Goal: Task Accomplishment & Management: Use online tool/utility

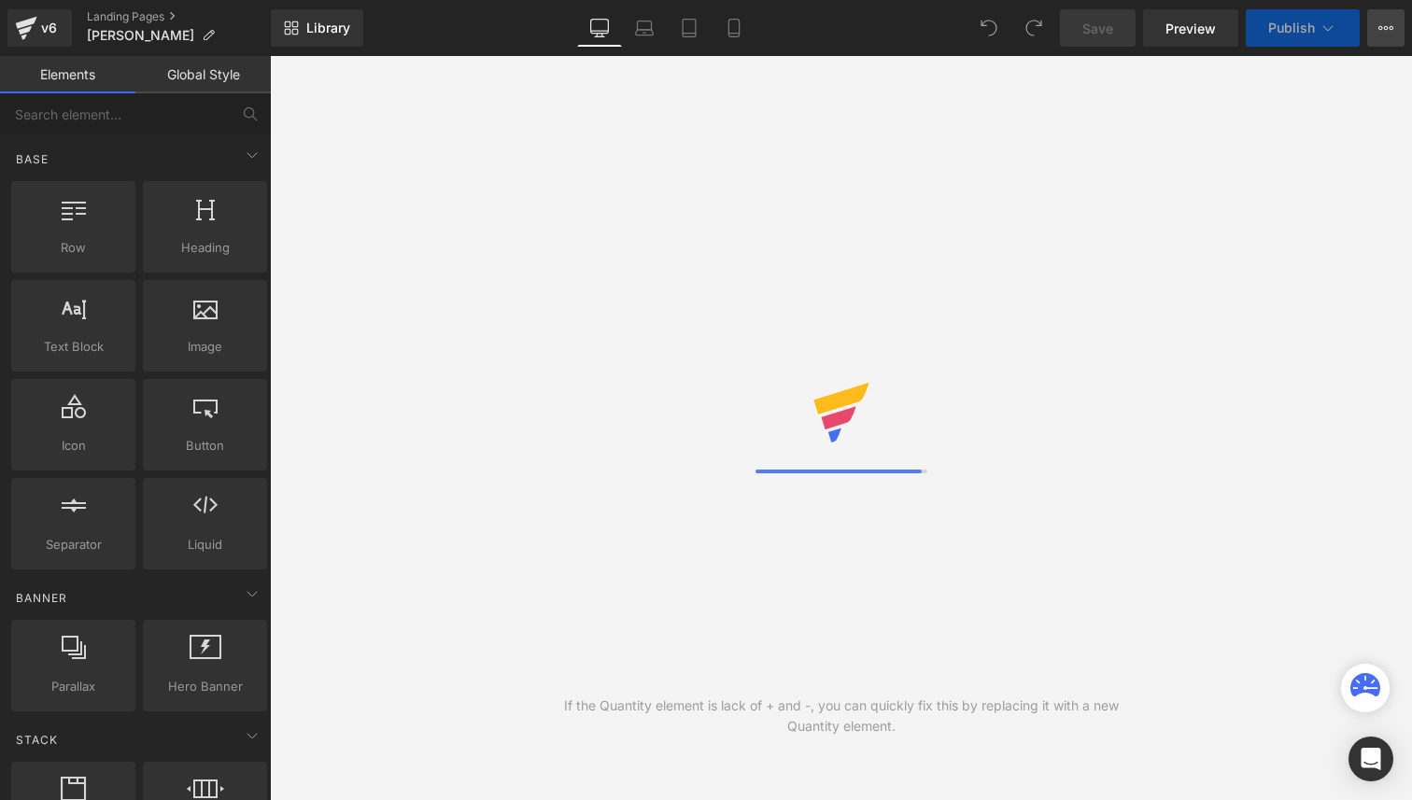
click at [1392, 35] on button "View Live Page View with current Template Save Template to Library Schedule Pub…" at bounding box center [1385, 27] width 37 height 37
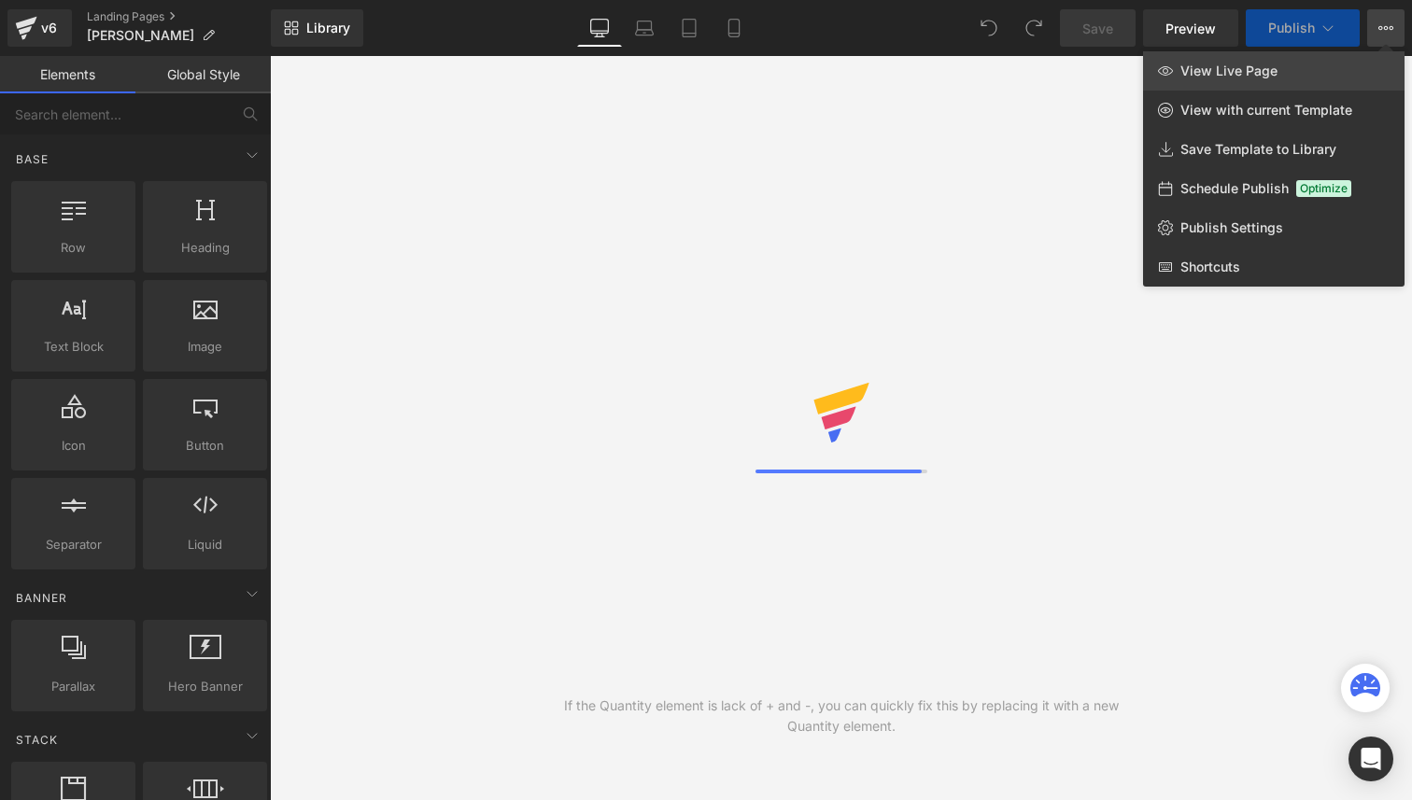
click at [1254, 75] on span "View Live Page" at bounding box center [1228, 71] width 97 height 17
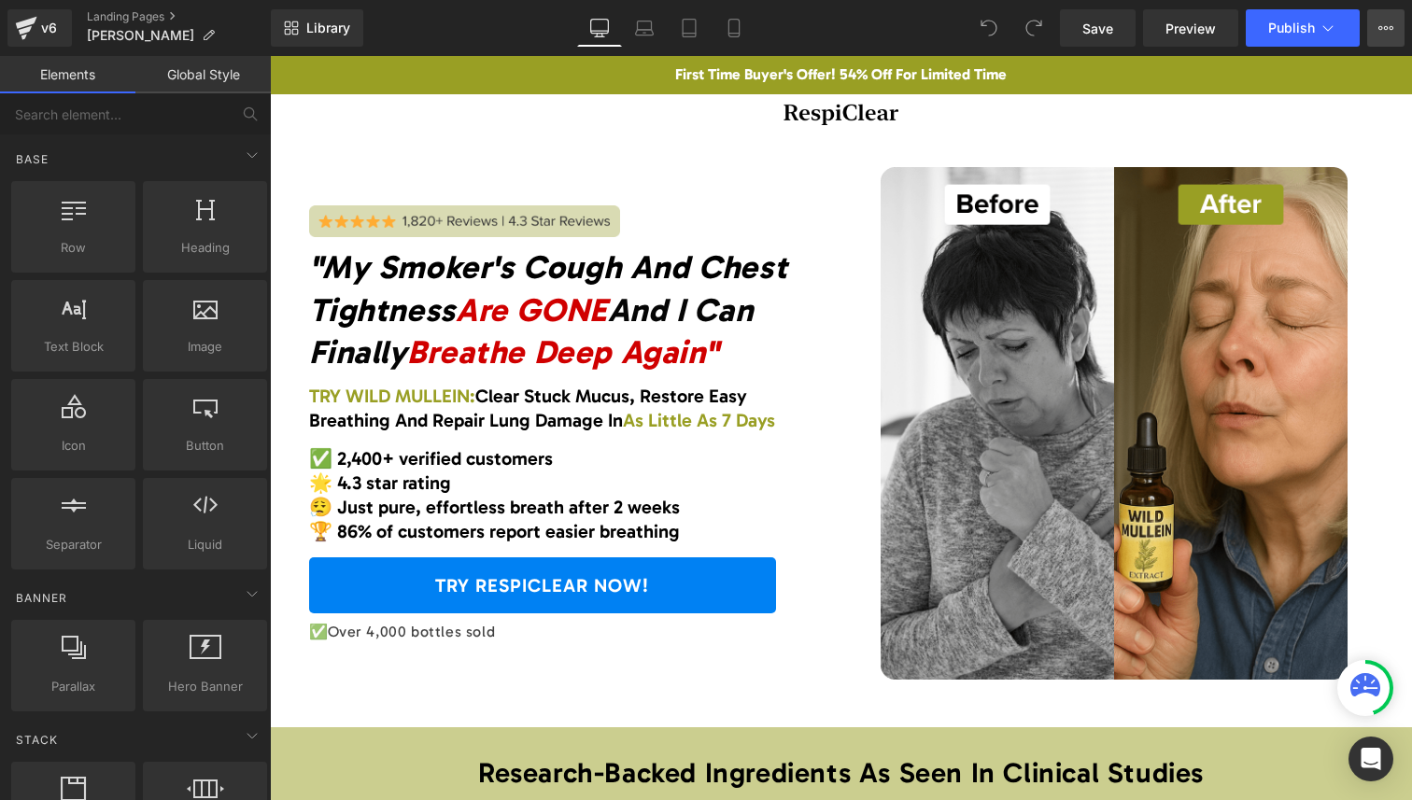
click at [1392, 21] on icon at bounding box center [1385, 28] width 15 height 15
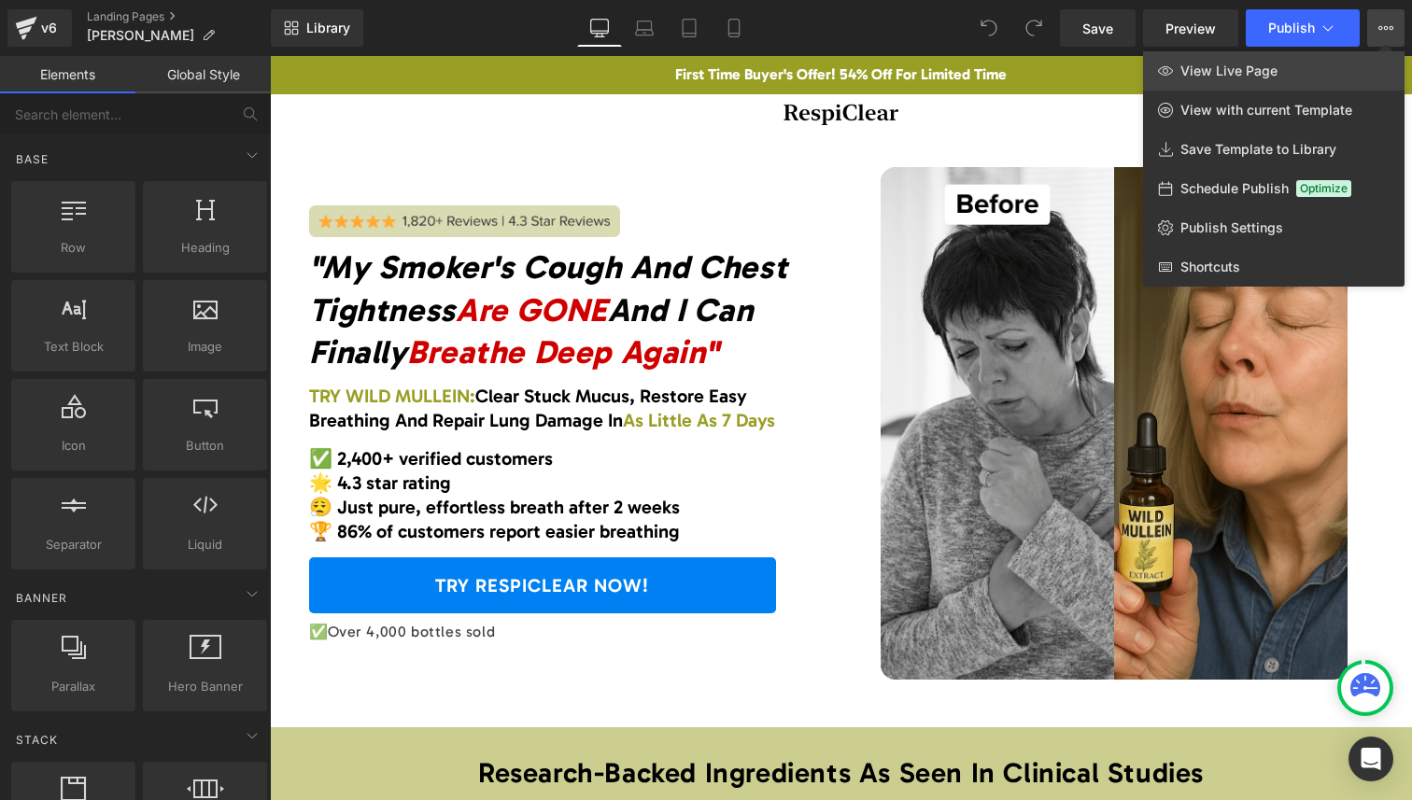
click at [1294, 68] on link "View Live Page" at bounding box center [1273, 70] width 261 height 39
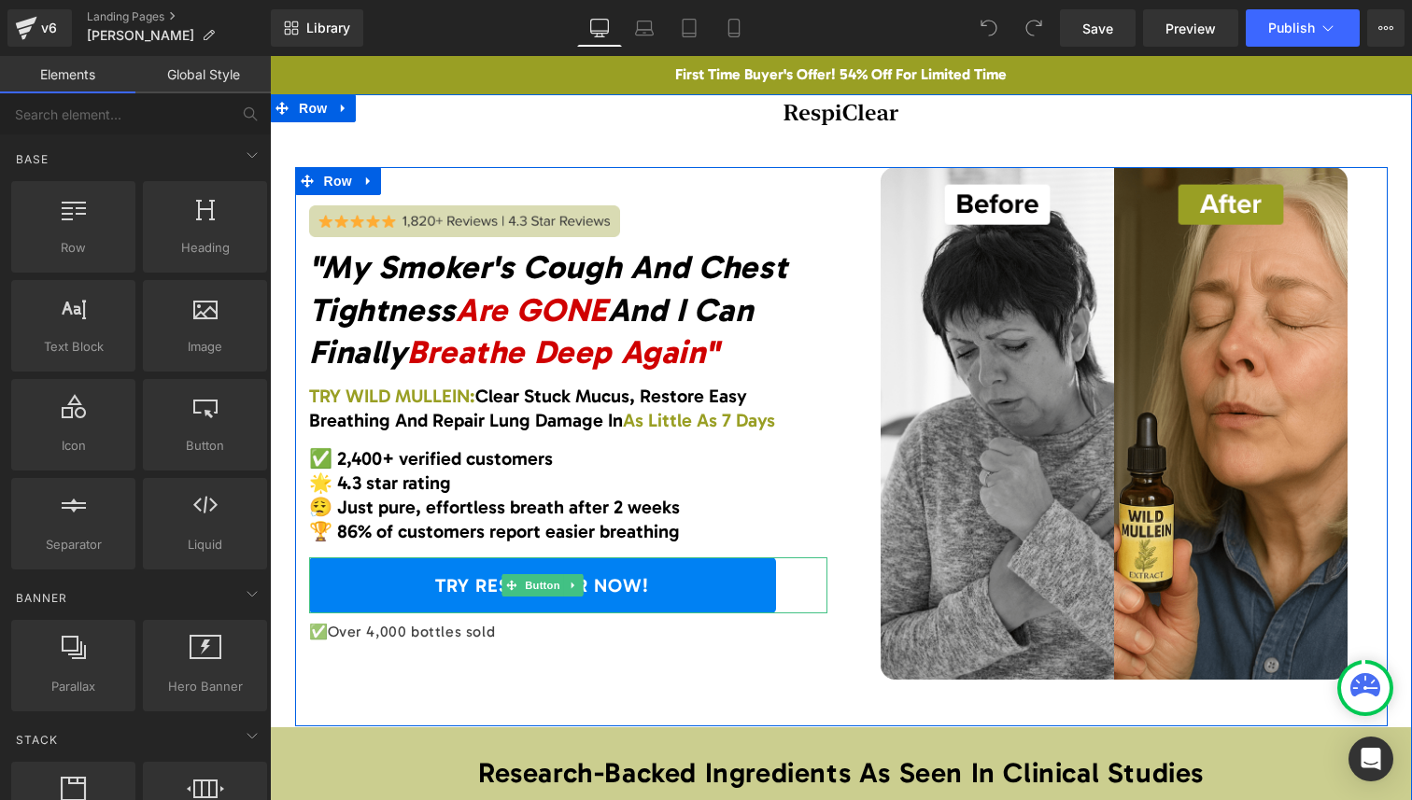
click at [488, 602] on link "TRY RESPICLEAR NOW!" at bounding box center [542, 585] width 467 height 56
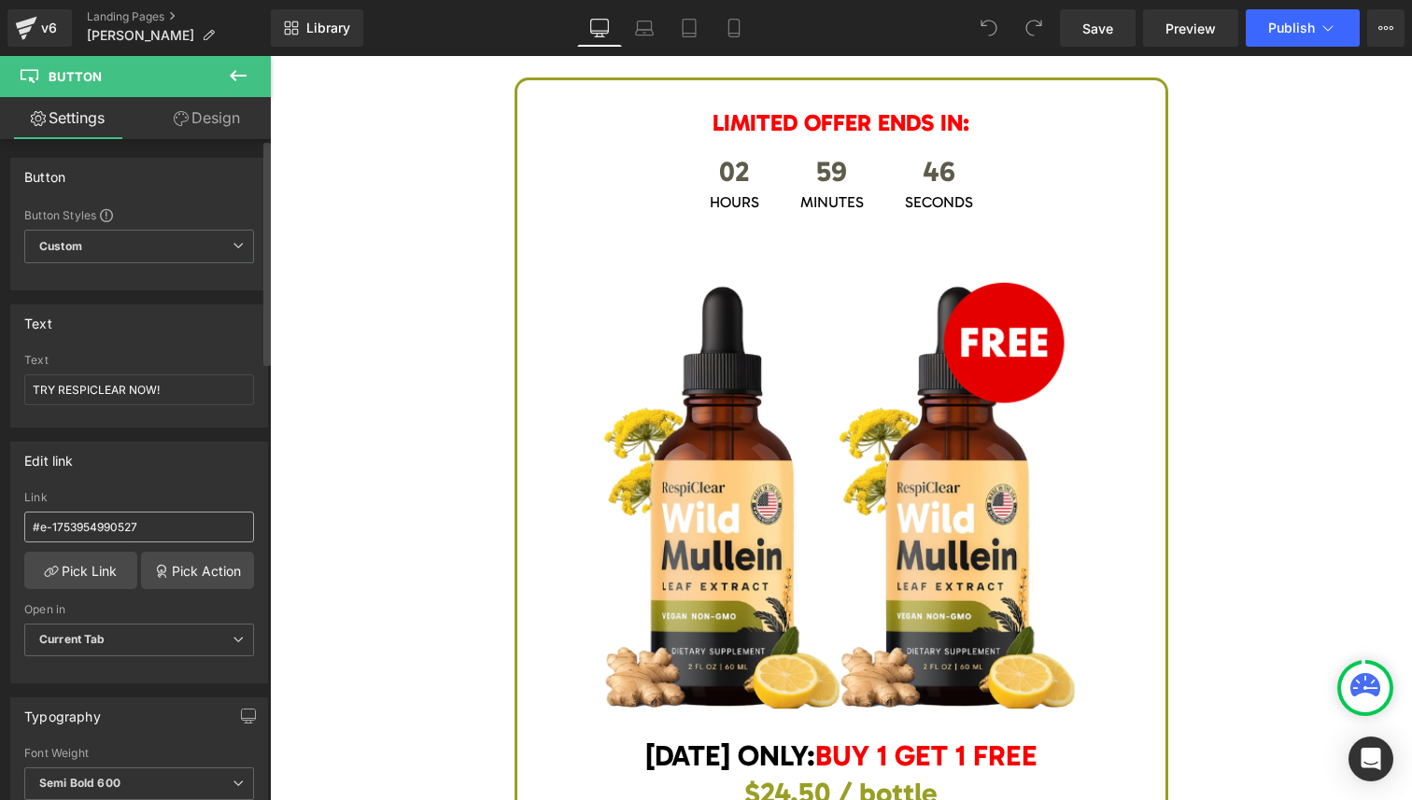
scroll to position [7294, 0]
click at [127, 528] on input "#e-1753954990527" at bounding box center [139, 527] width 230 height 31
click at [206, 577] on link "Pick Action" at bounding box center [197, 570] width 113 height 37
click at [175, 447] on div "Edit link #e-1753954990527 Link #e-1753954990527 Pick Link Pick Action Current …" at bounding box center [139, 556] width 279 height 256
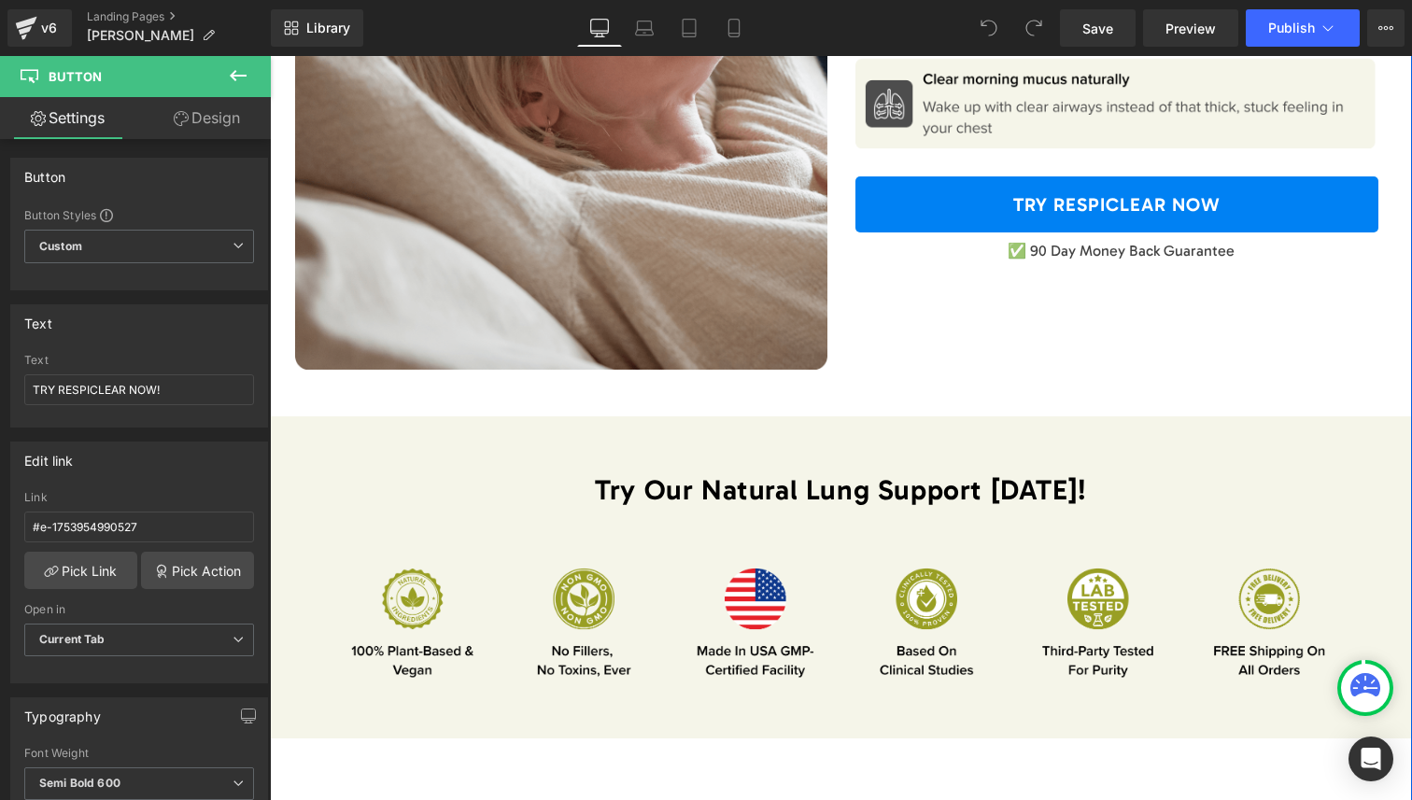
click at [981, 188] on link "TRY RESPICLEAR NOW" at bounding box center [1116, 204] width 523 height 56
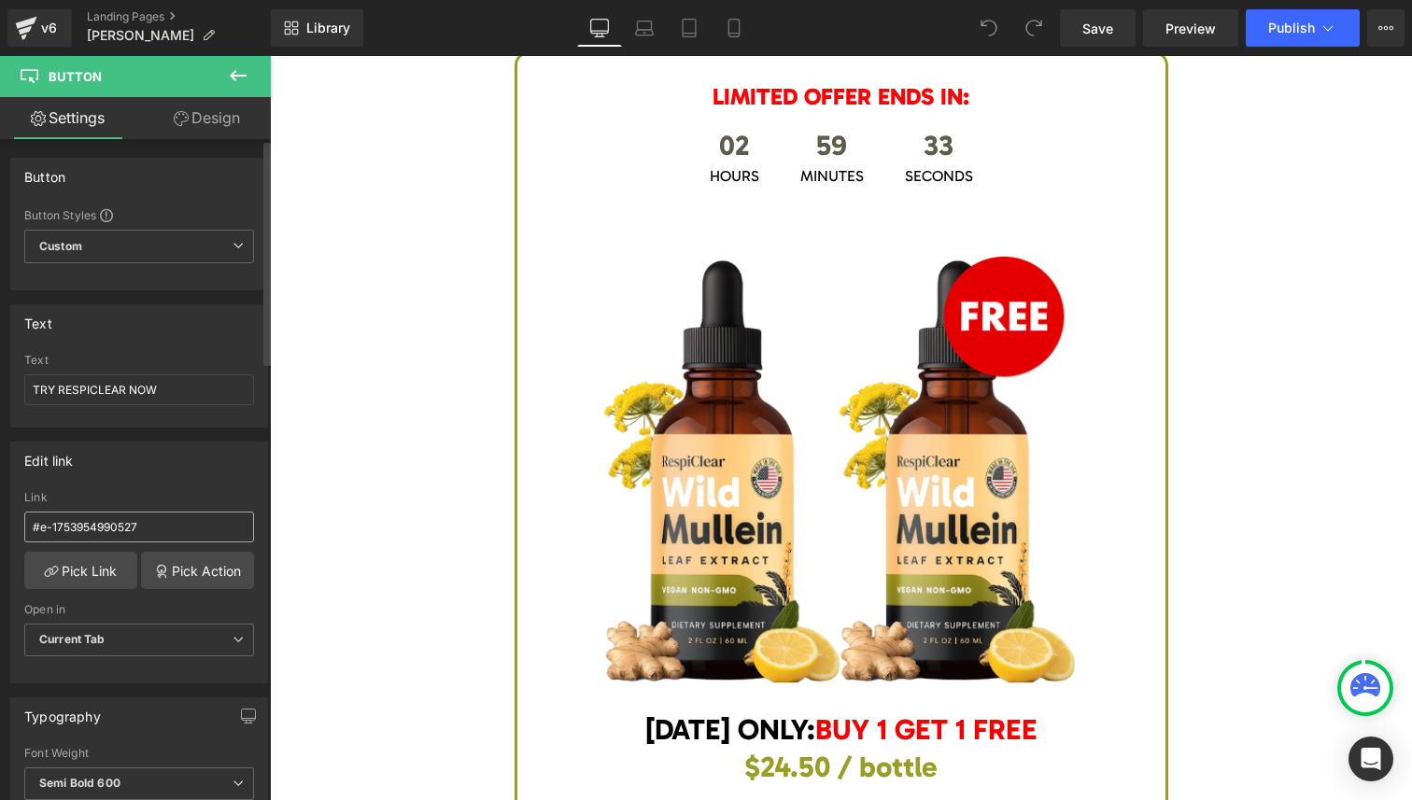
scroll to position [7294, 0]
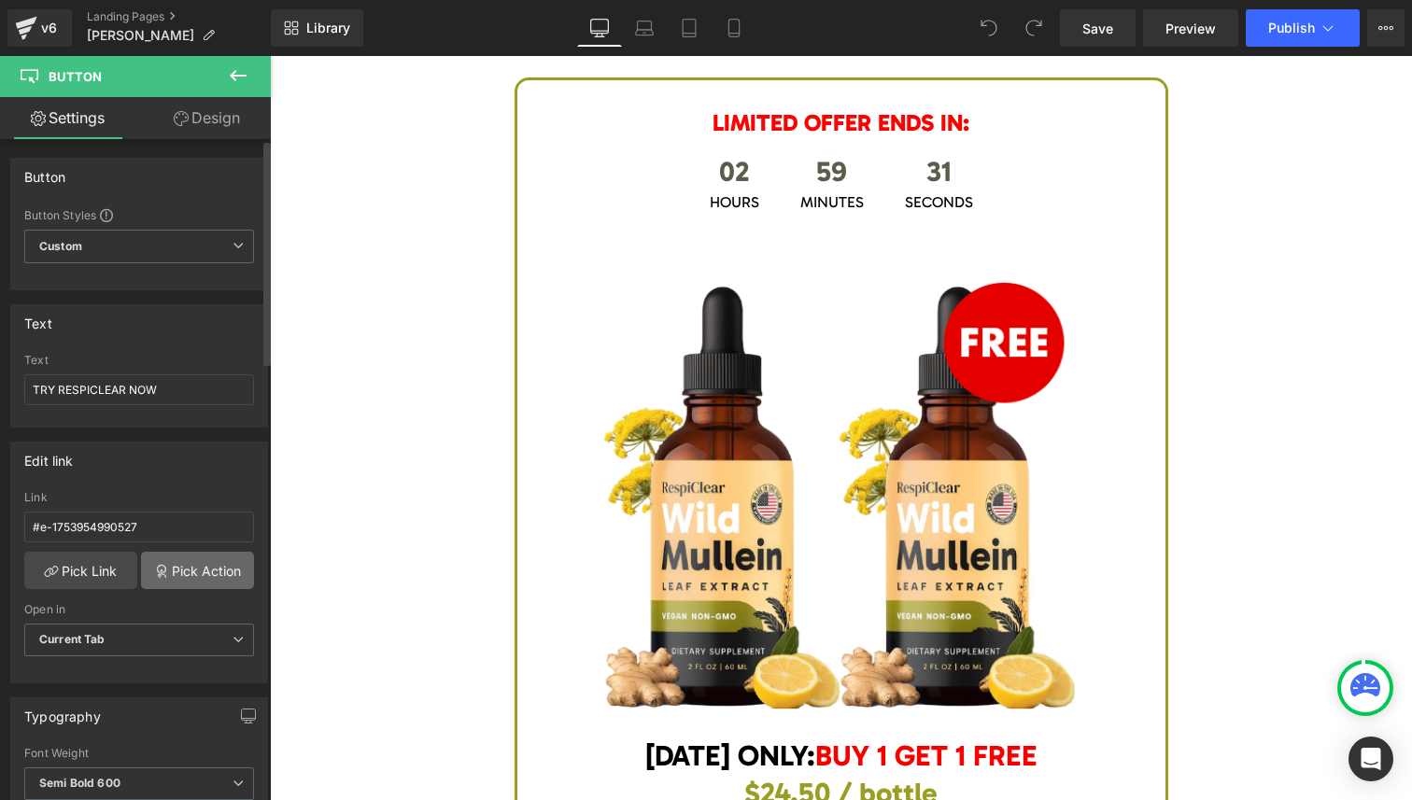
click at [176, 567] on link "Pick Action" at bounding box center [197, 570] width 113 height 37
click at [162, 504] on div "Edit link #e-1753954990527 Link #e-1753954990527 Pick Link Pick Action Current …" at bounding box center [139, 556] width 279 height 256
click at [204, 237] on span "Custom Setup Global Style" at bounding box center [139, 247] width 230 height 34
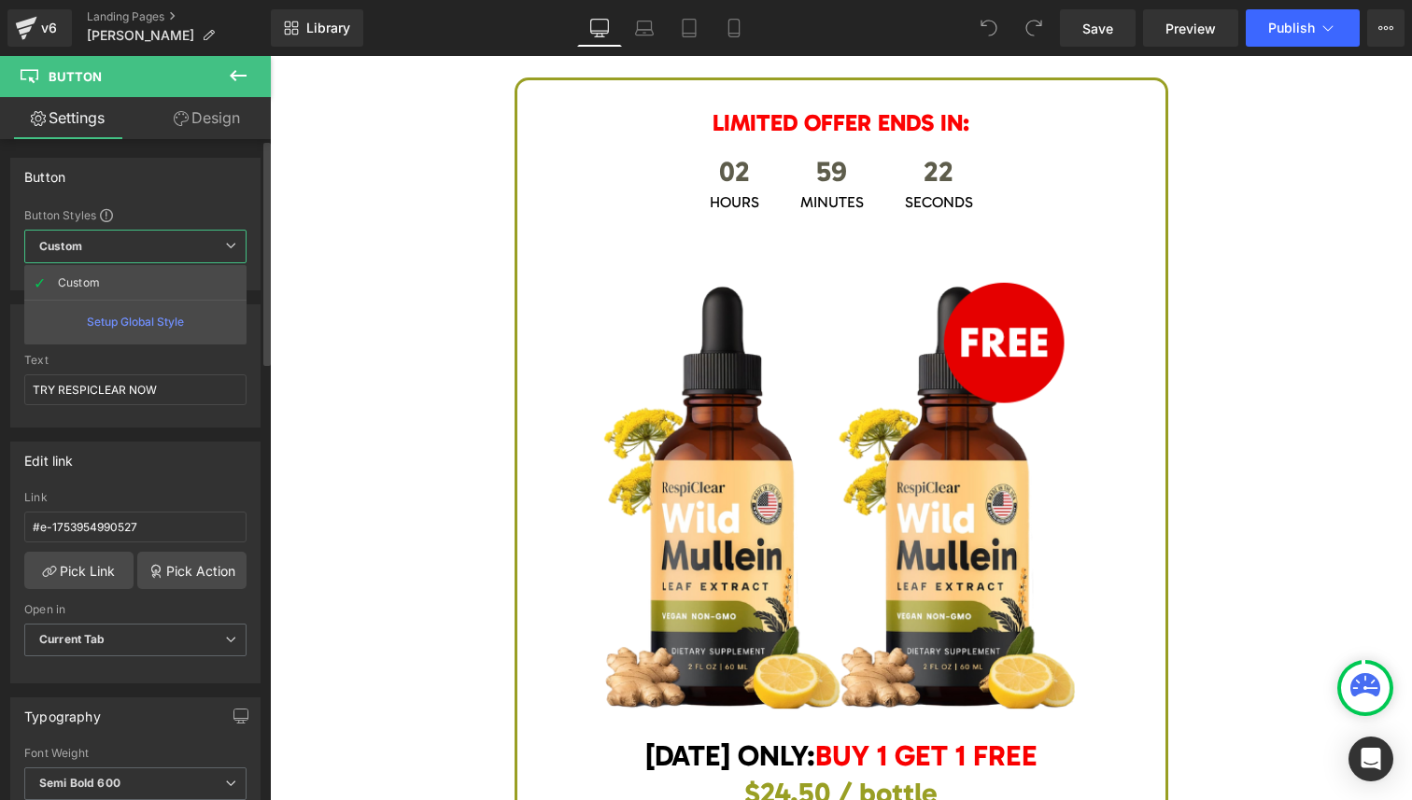
click at [160, 704] on div "Typography" at bounding box center [135, 715] width 248 height 35
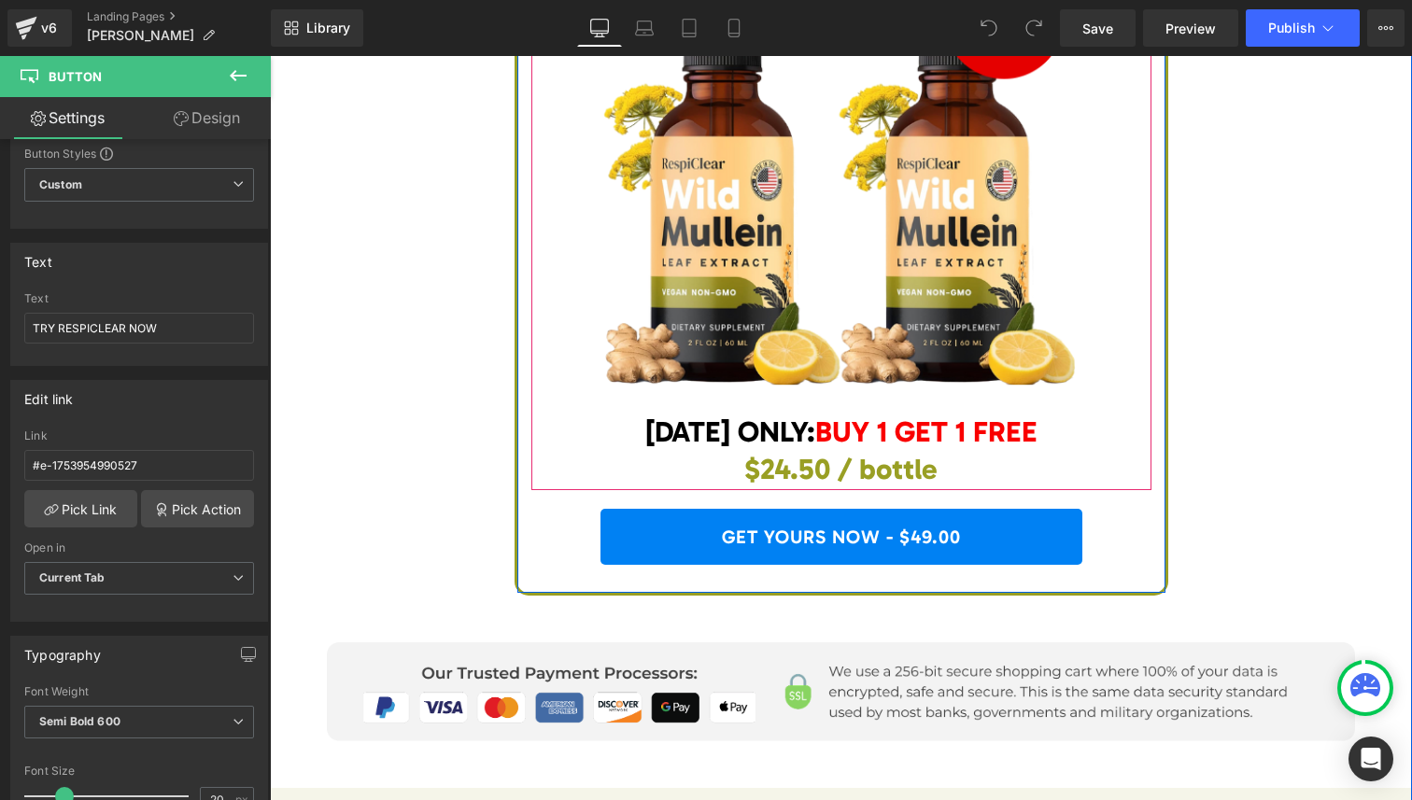
scroll to position [7636, 0]
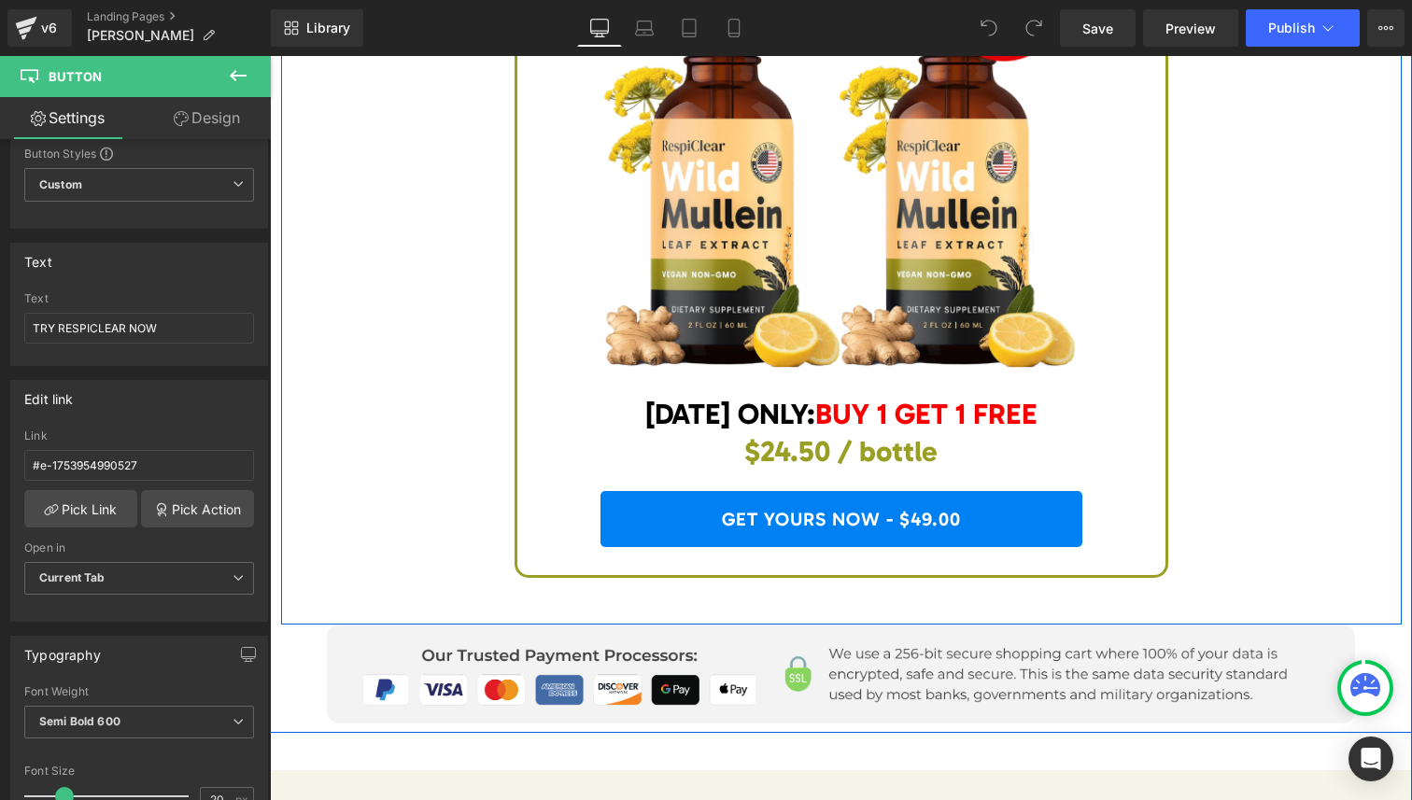
click at [779, 510] on link "GET YOURS NOW - $49.00" at bounding box center [841, 519] width 482 height 56
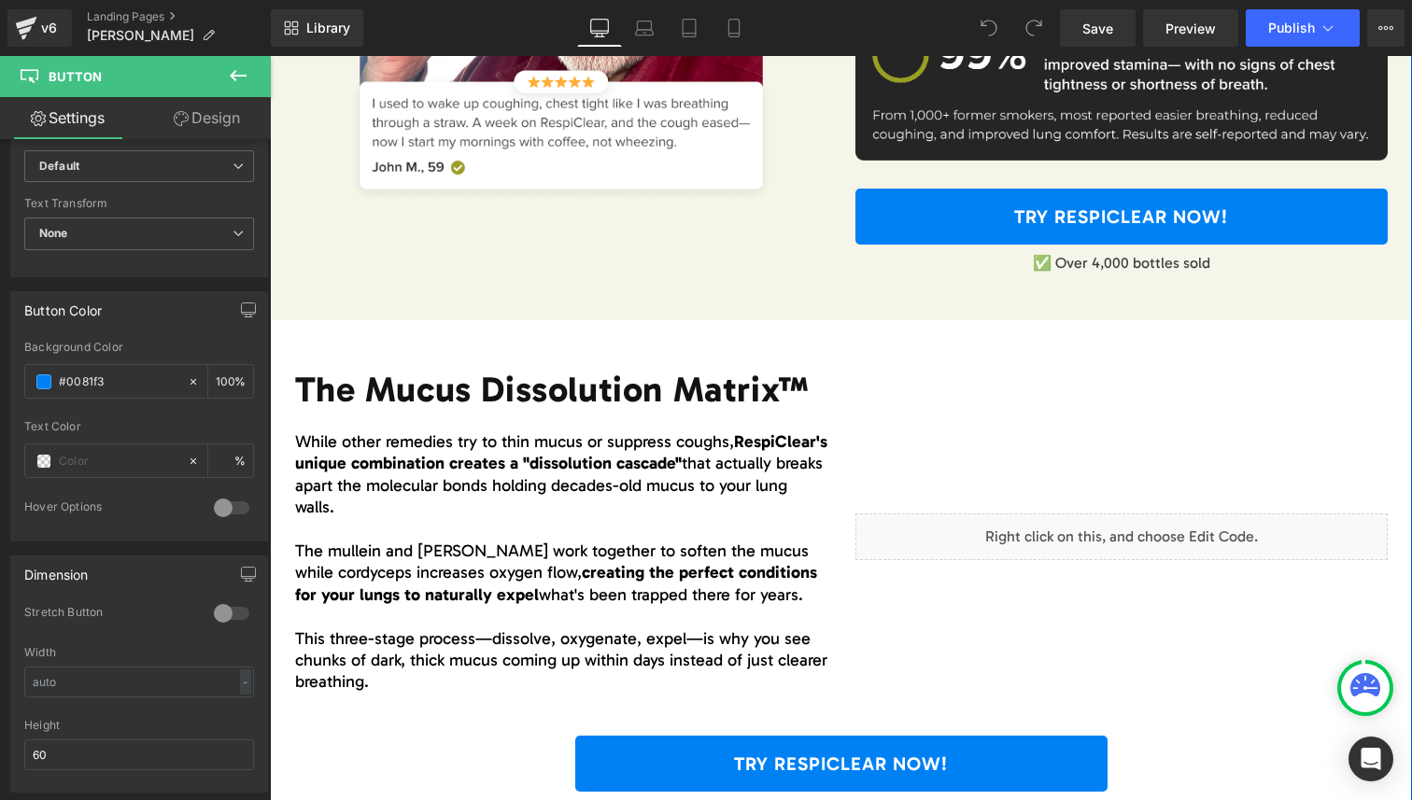
scroll to position [3194, 0]
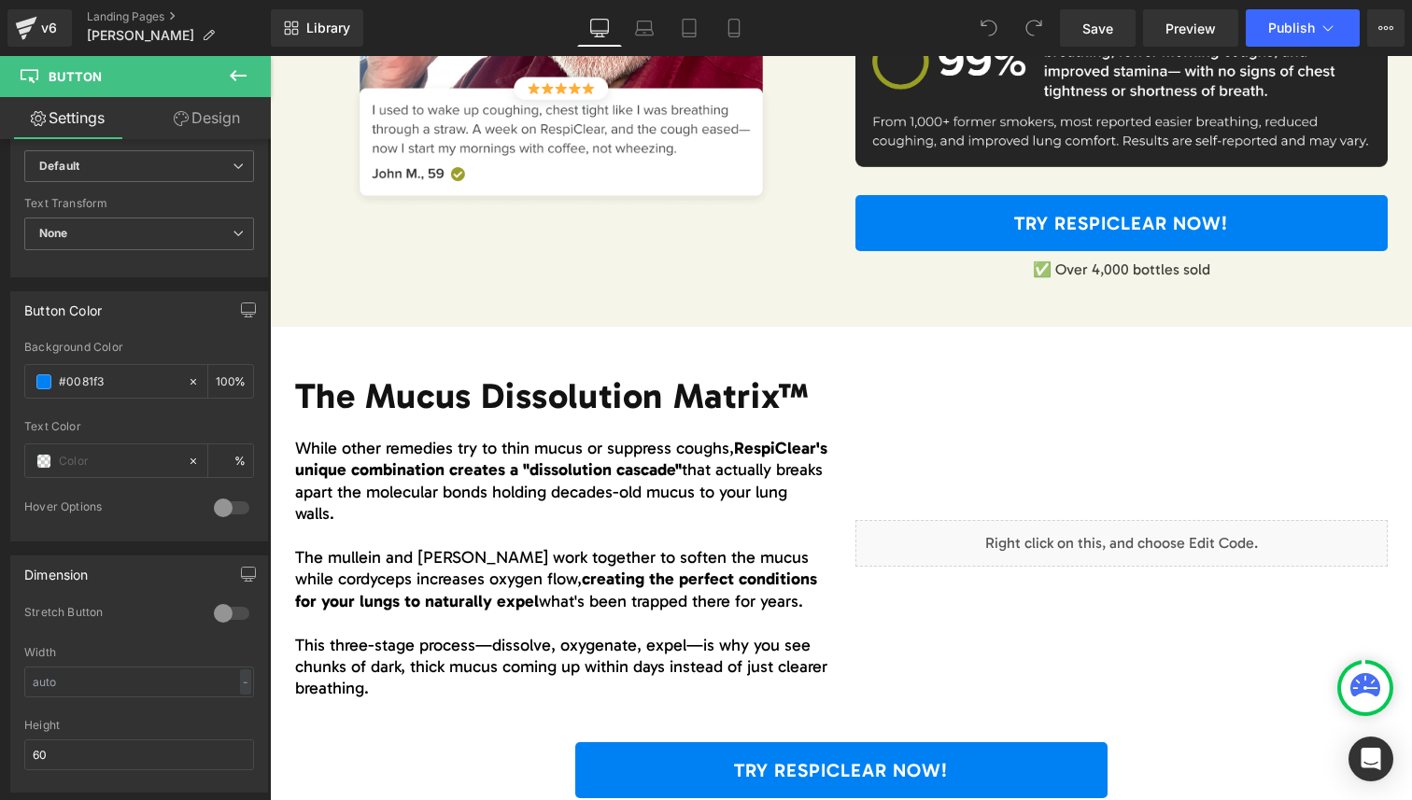
click at [236, 80] on icon at bounding box center [238, 75] width 22 height 22
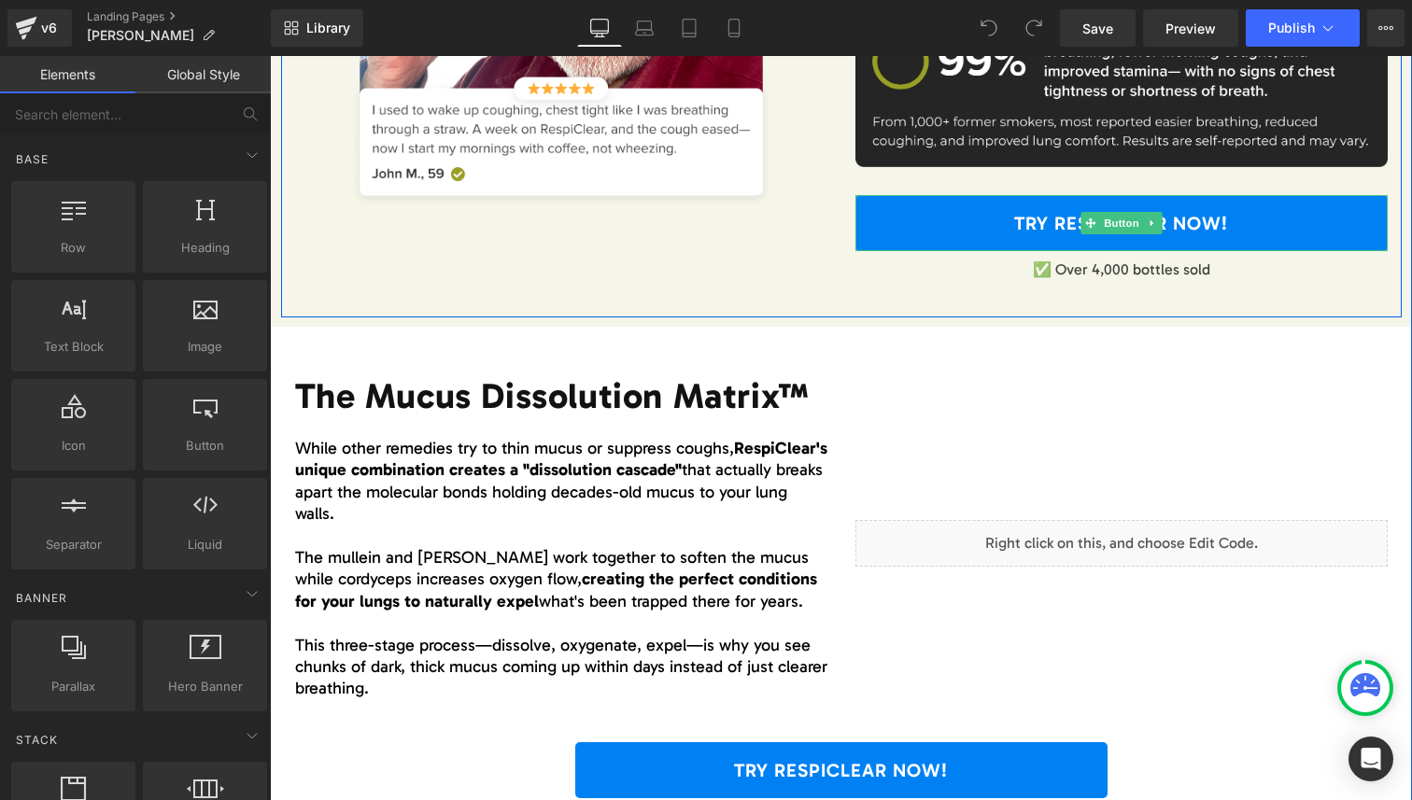
click at [877, 226] on link "TRY RESPICLEAR NOW!" at bounding box center [1121, 223] width 532 height 56
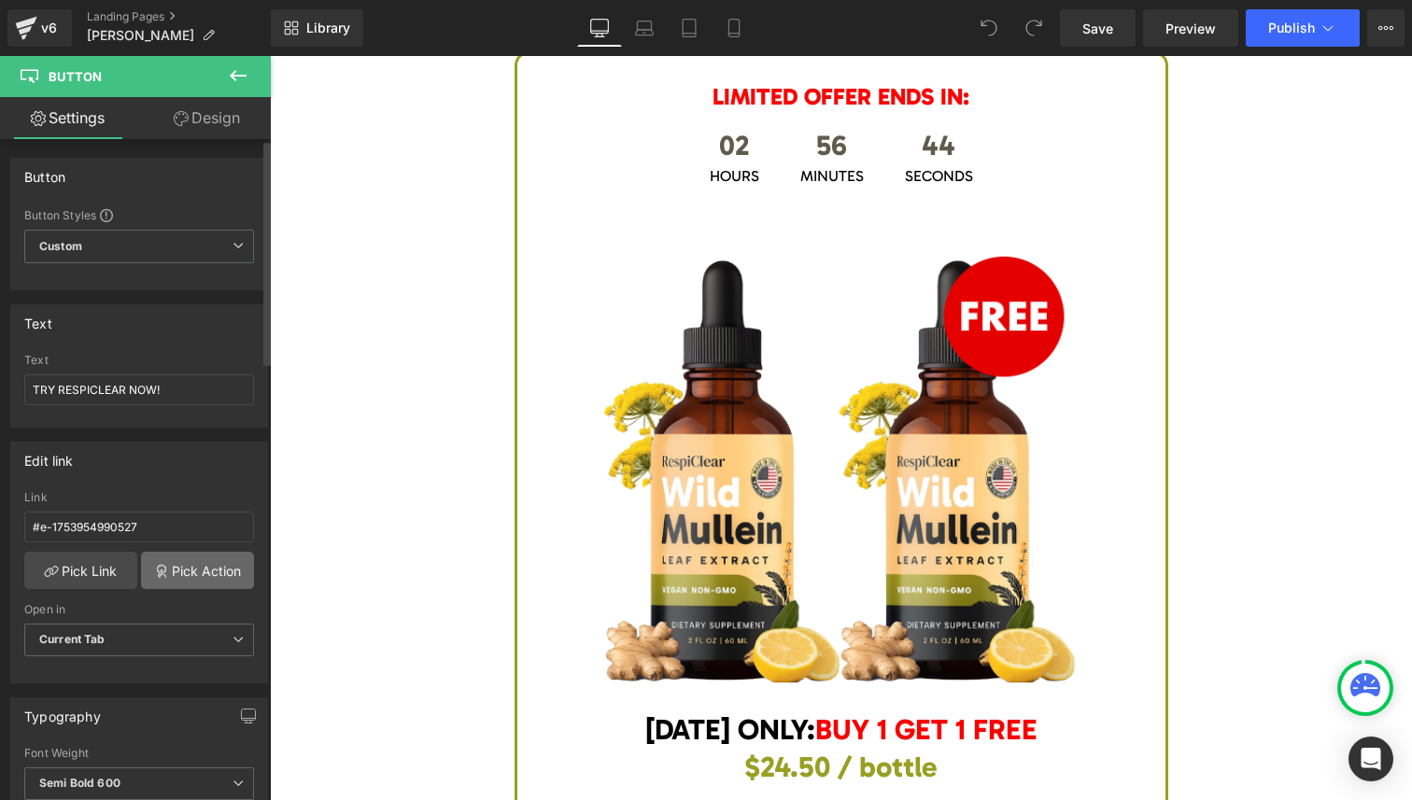
scroll to position [7294, 0]
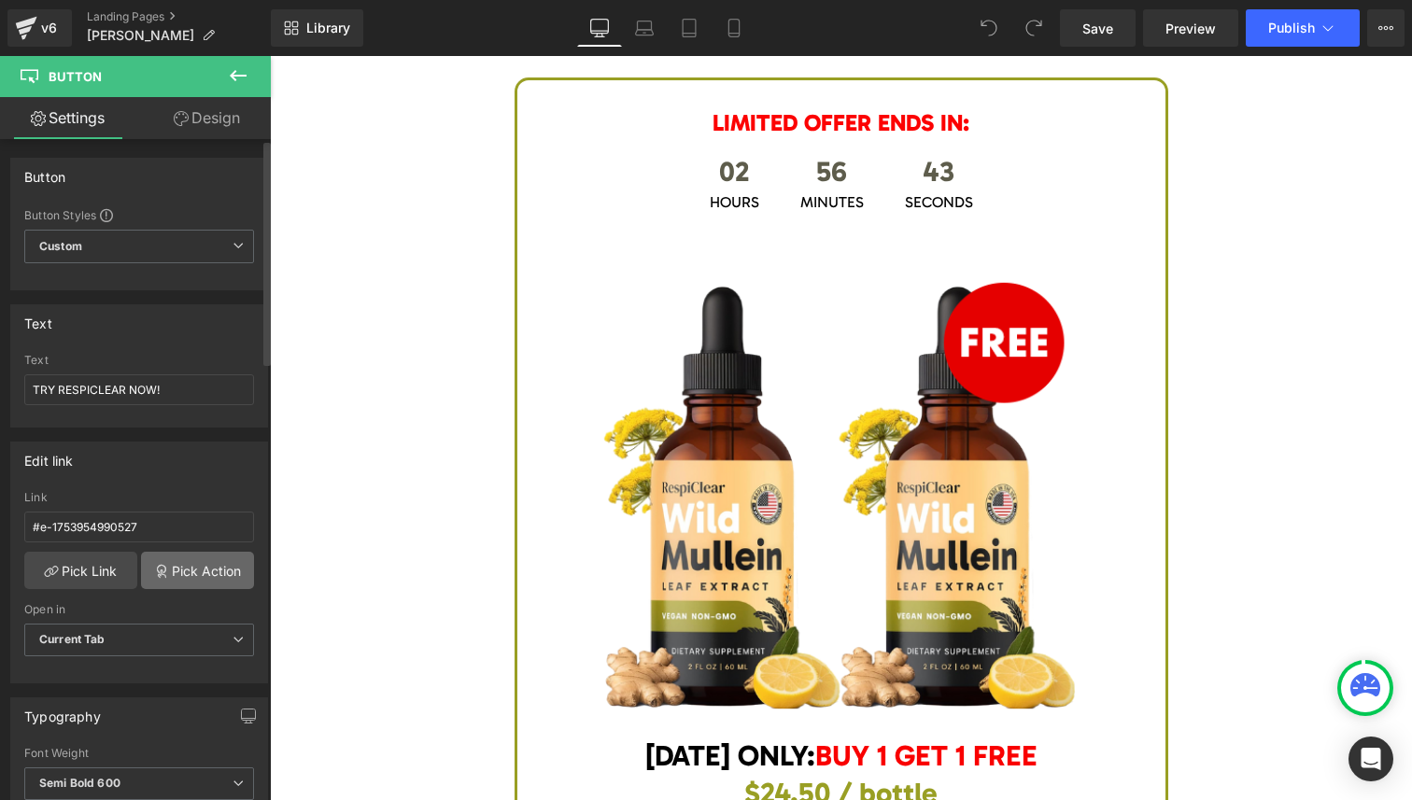
click at [206, 574] on link "Pick Action" at bounding box center [197, 570] width 113 height 37
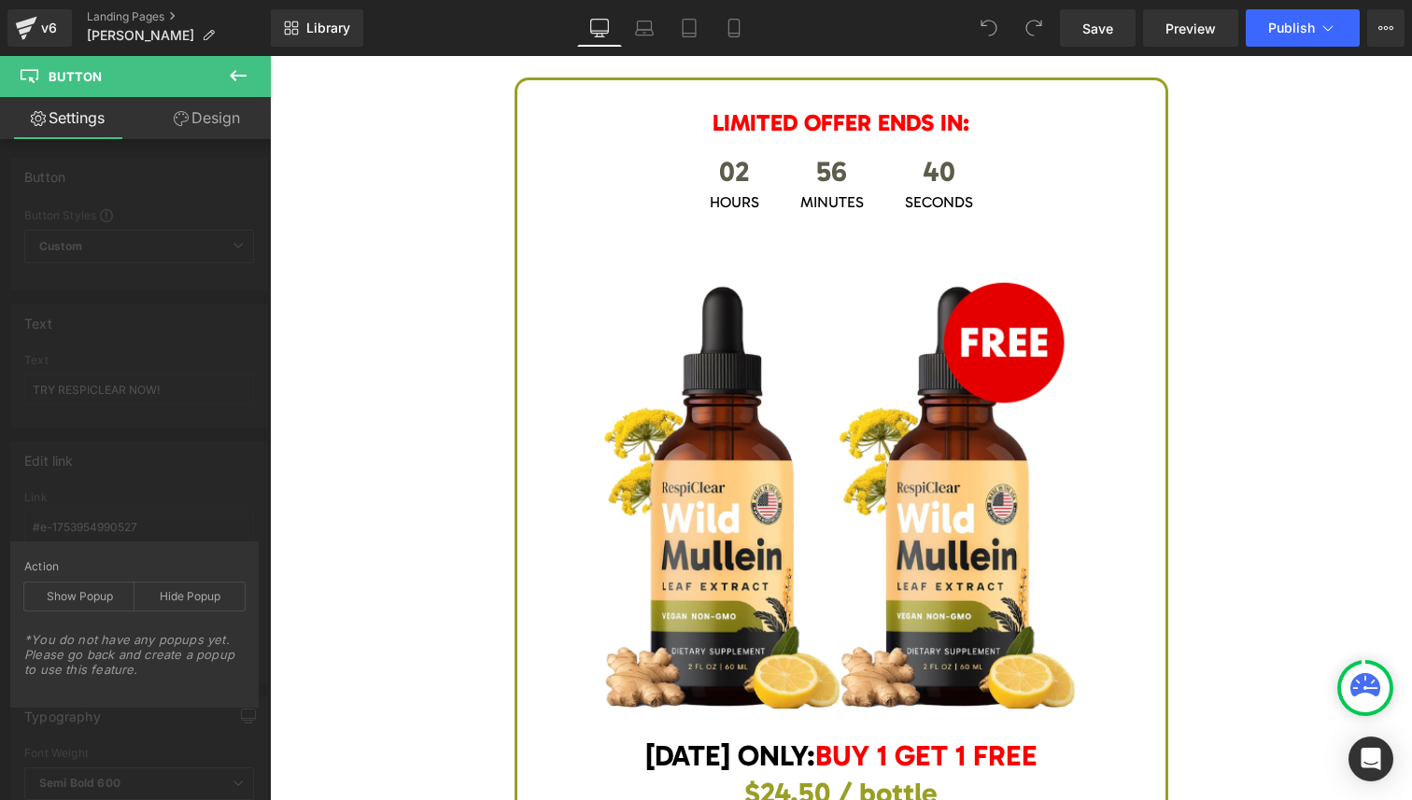
click at [170, 483] on div "Edit link #e-1753954990527 Link #e-1753954990527 Pick Link Pick Action Current …" at bounding box center [139, 556] width 279 height 256
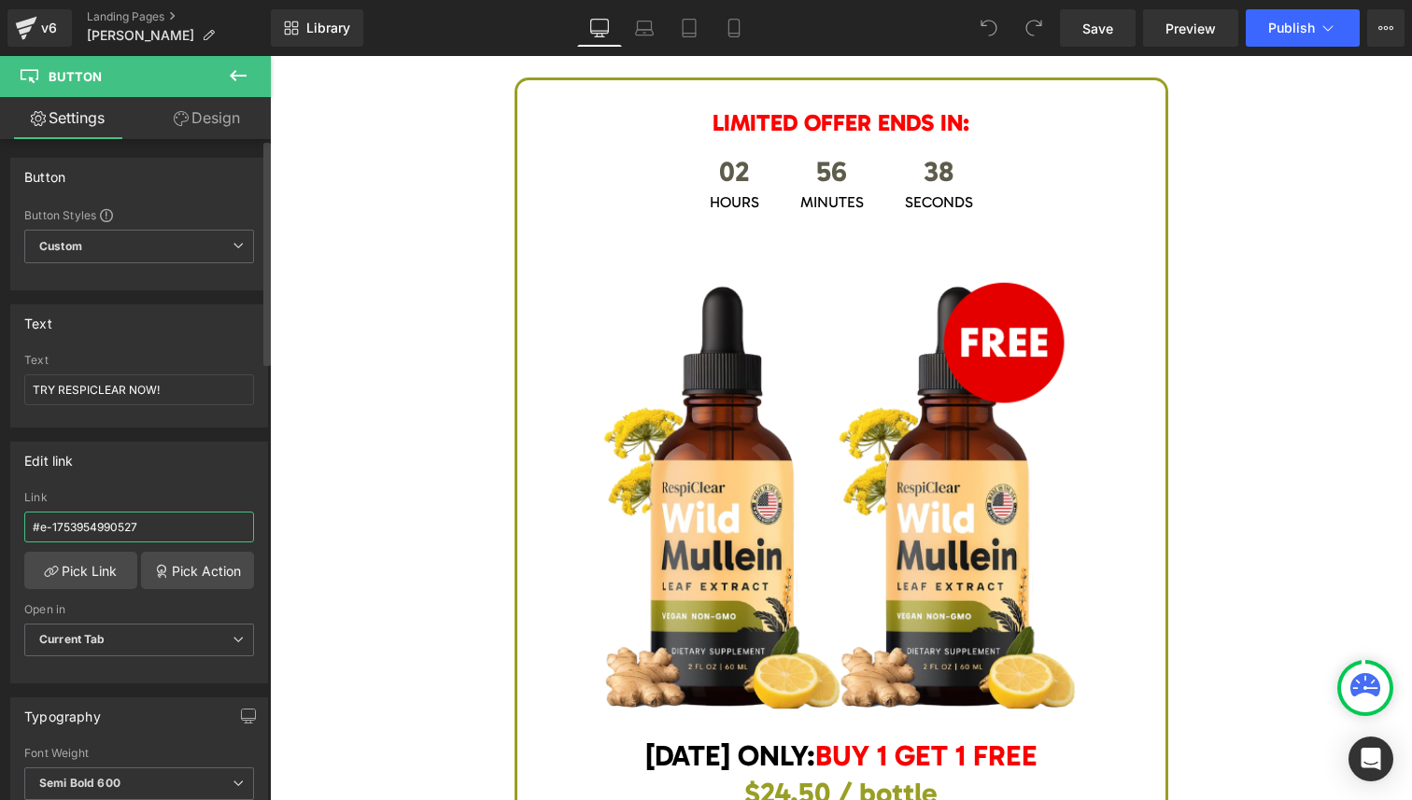
click at [134, 516] on input "#e-1753954990527" at bounding box center [139, 527] width 230 height 31
click at [154, 571] on icon at bounding box center [161, 571] width 15 height 15
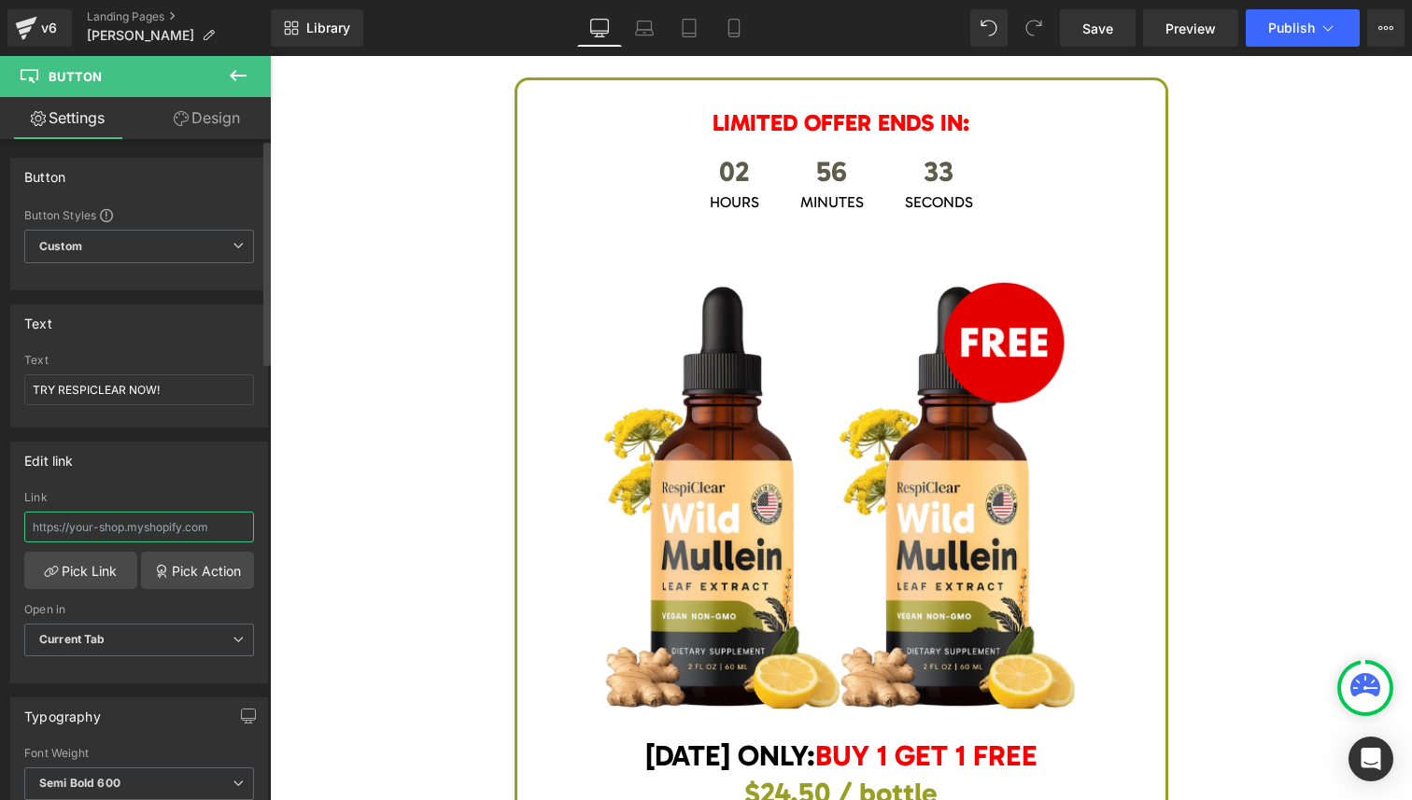
type input "#e-1753954990527"
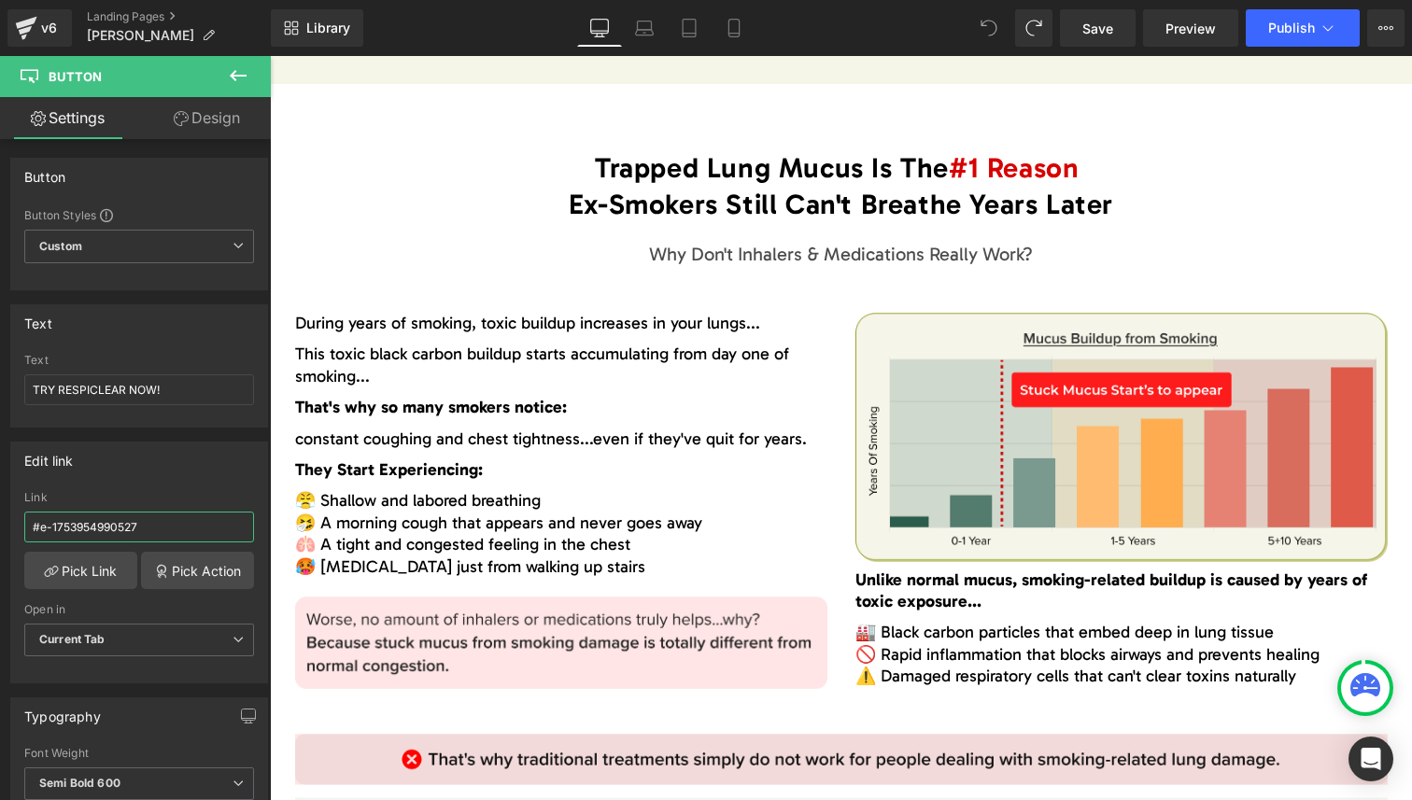
scroll to position [1879, 0]
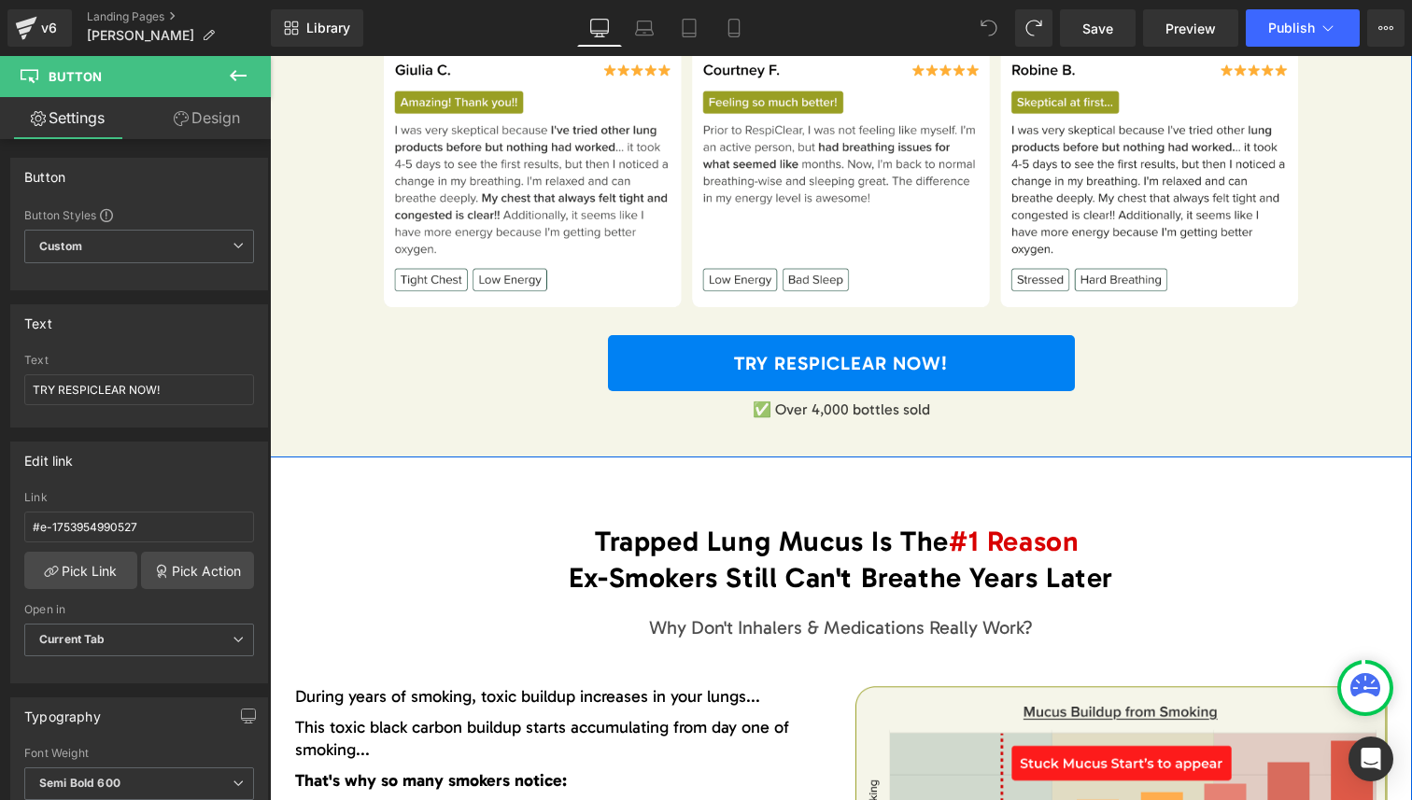
click at [761, 349] on link "TRY RESPICLEAR NOW!" at bounding box center [841, 363] width 467 height 56
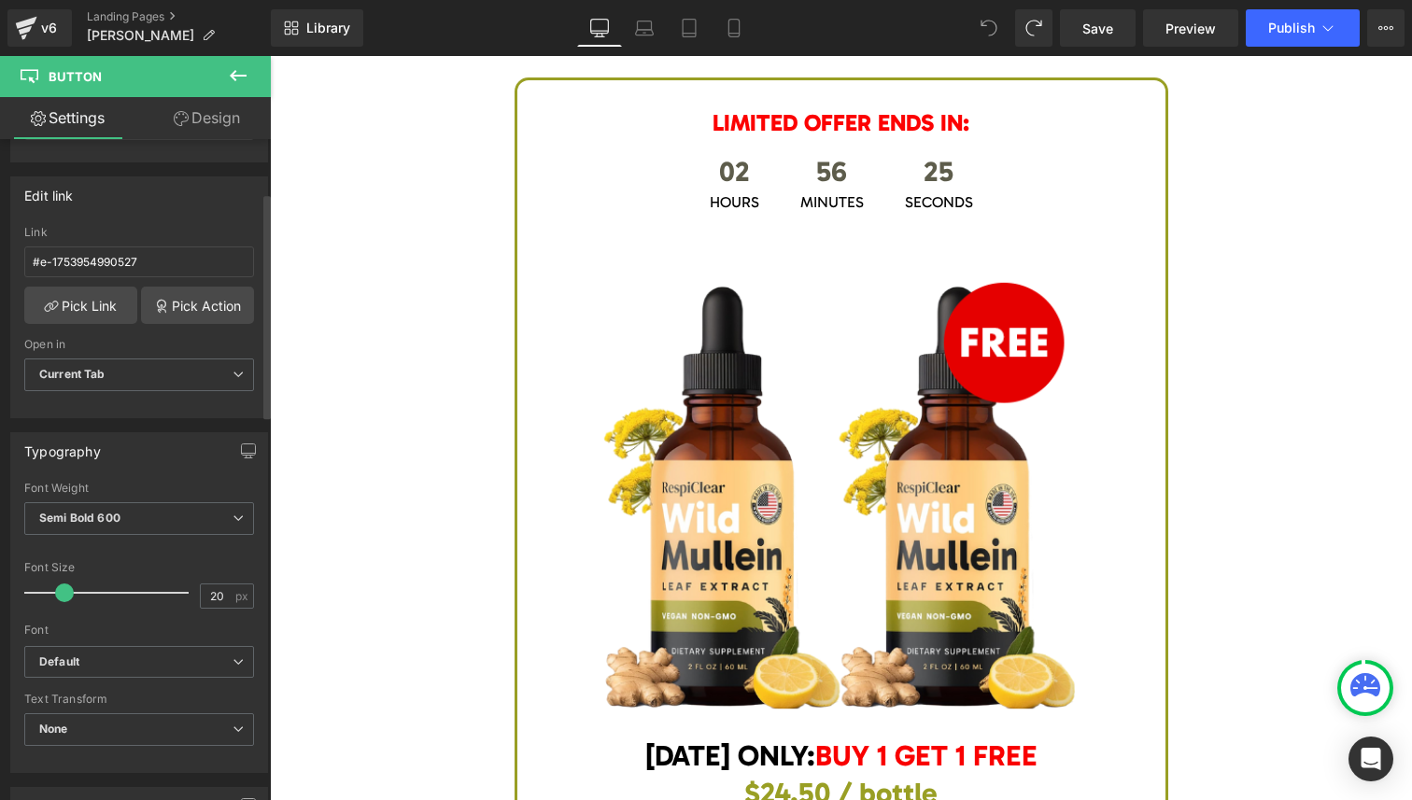
scroll to position [278, 0]
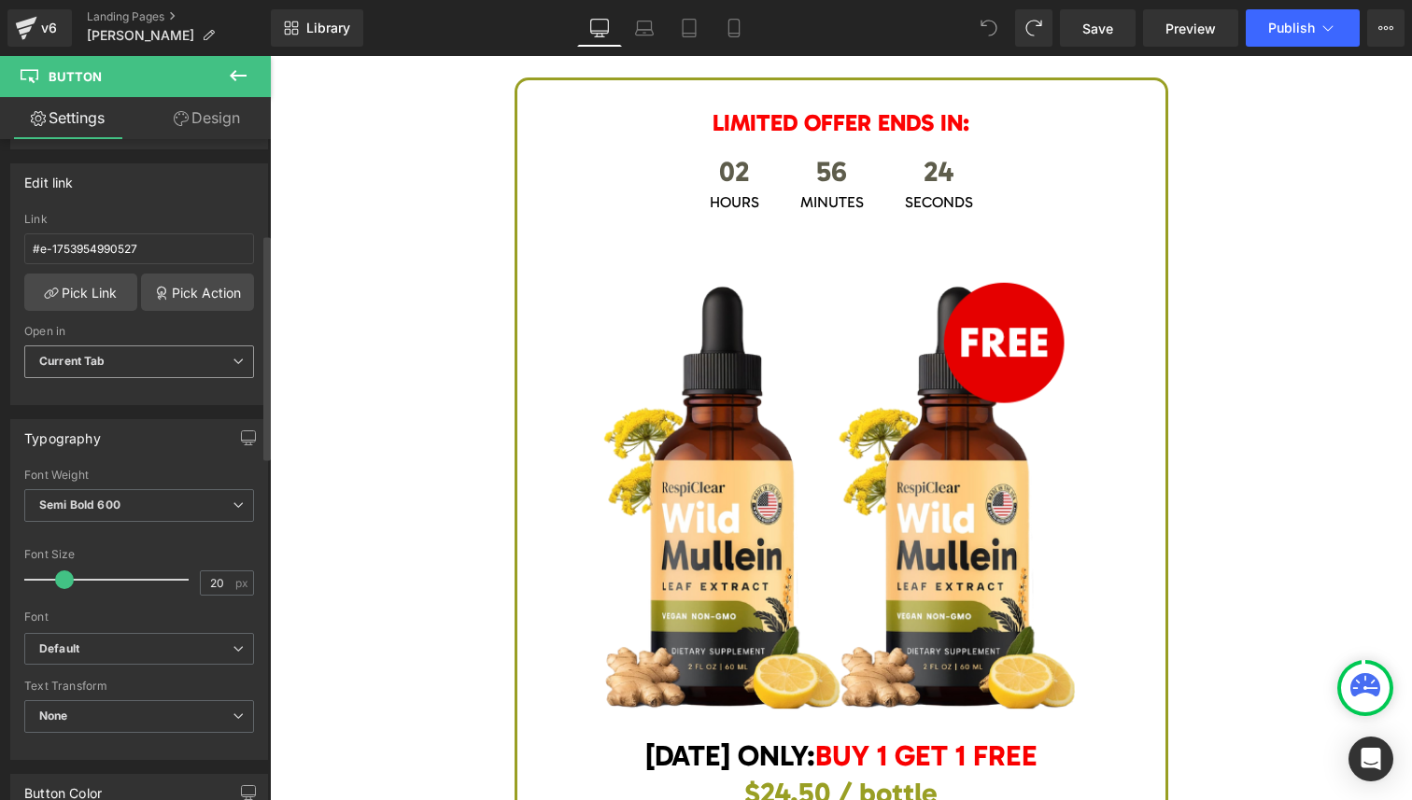
click at [196, 373] on span "Current Tab" at bounding box center [139, 361] width 230 height 33
click at [197, 368] on span "Current Tab" at bounding box center [135, 361] width 222 height 33
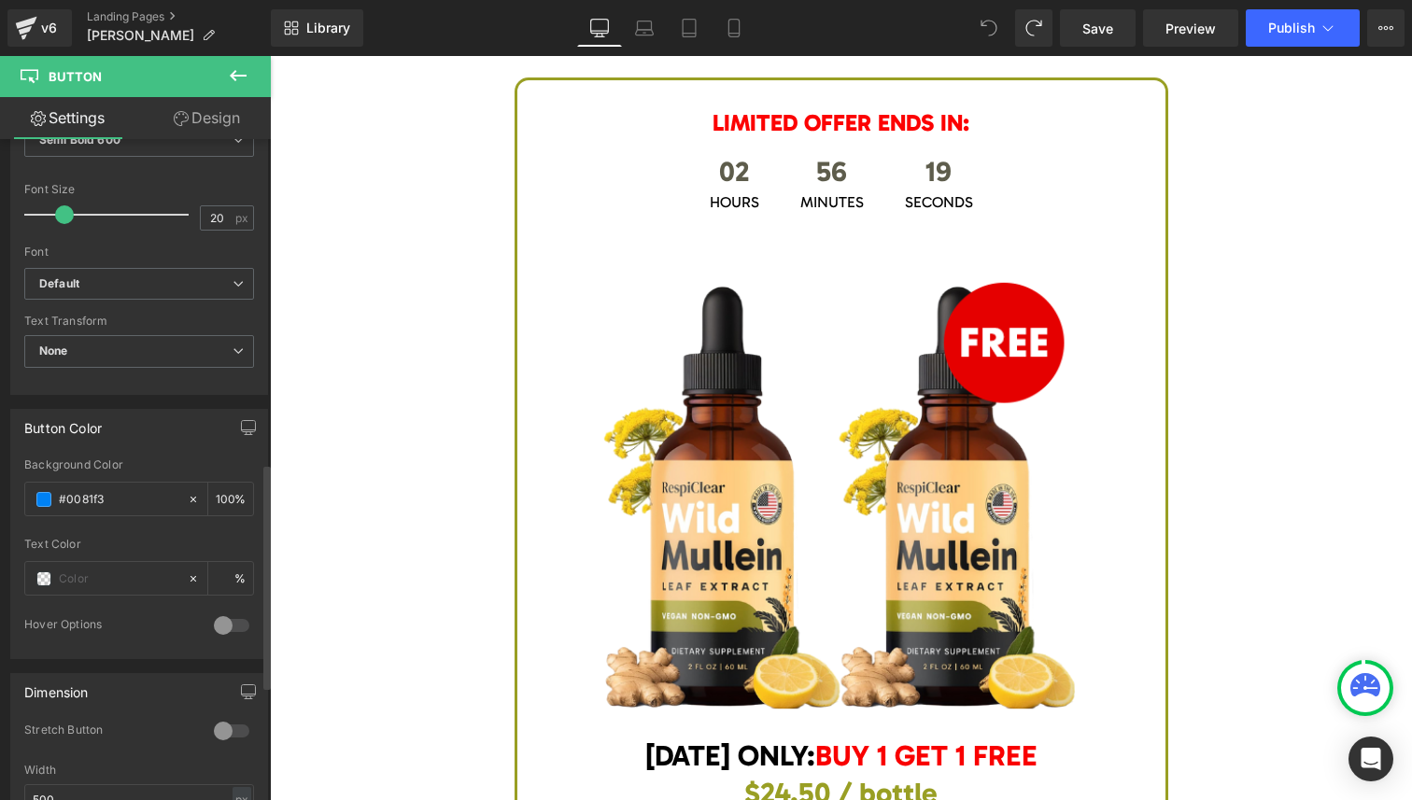
scroll to position [595, 0]
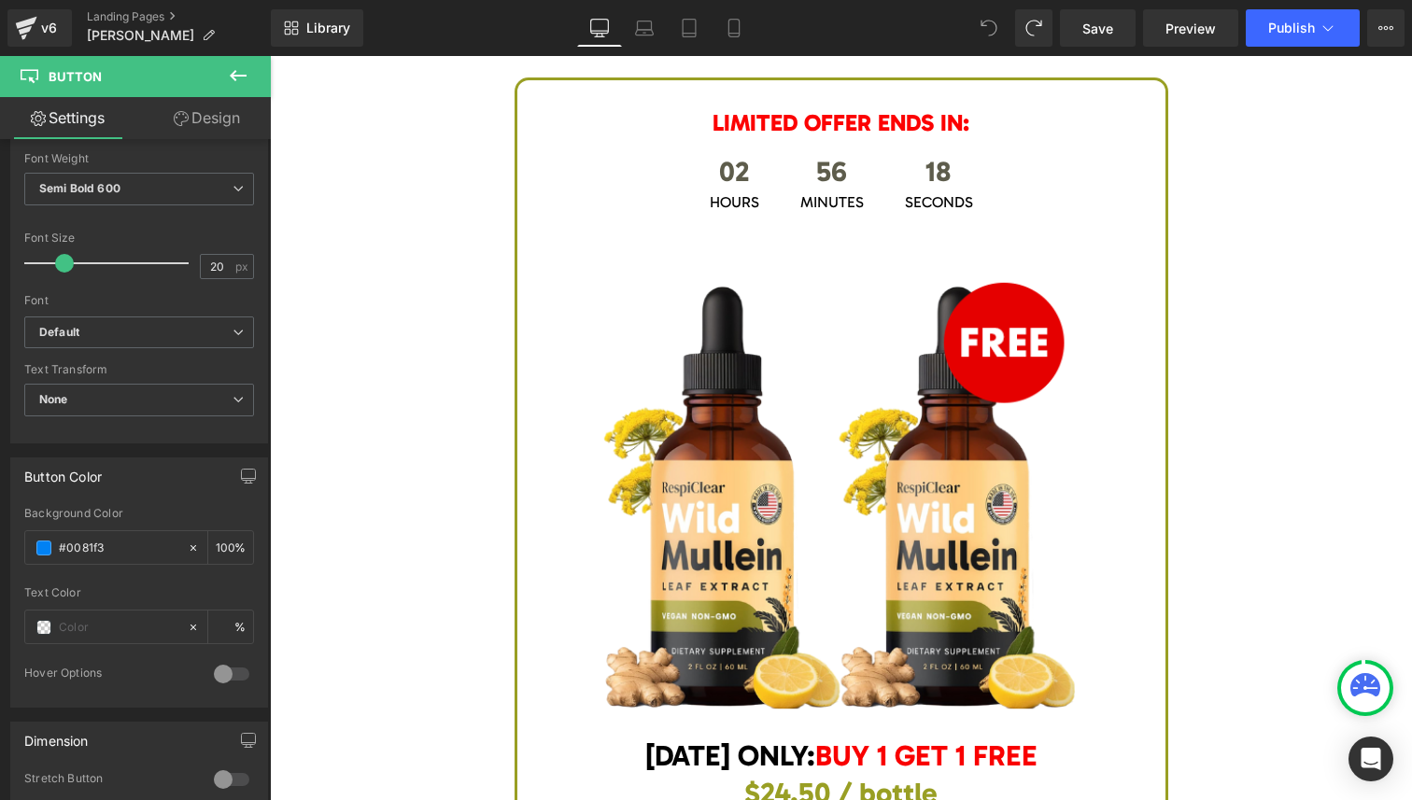
click at [241, 77] on icon at bounding box center [238, 75] width 22 height 22
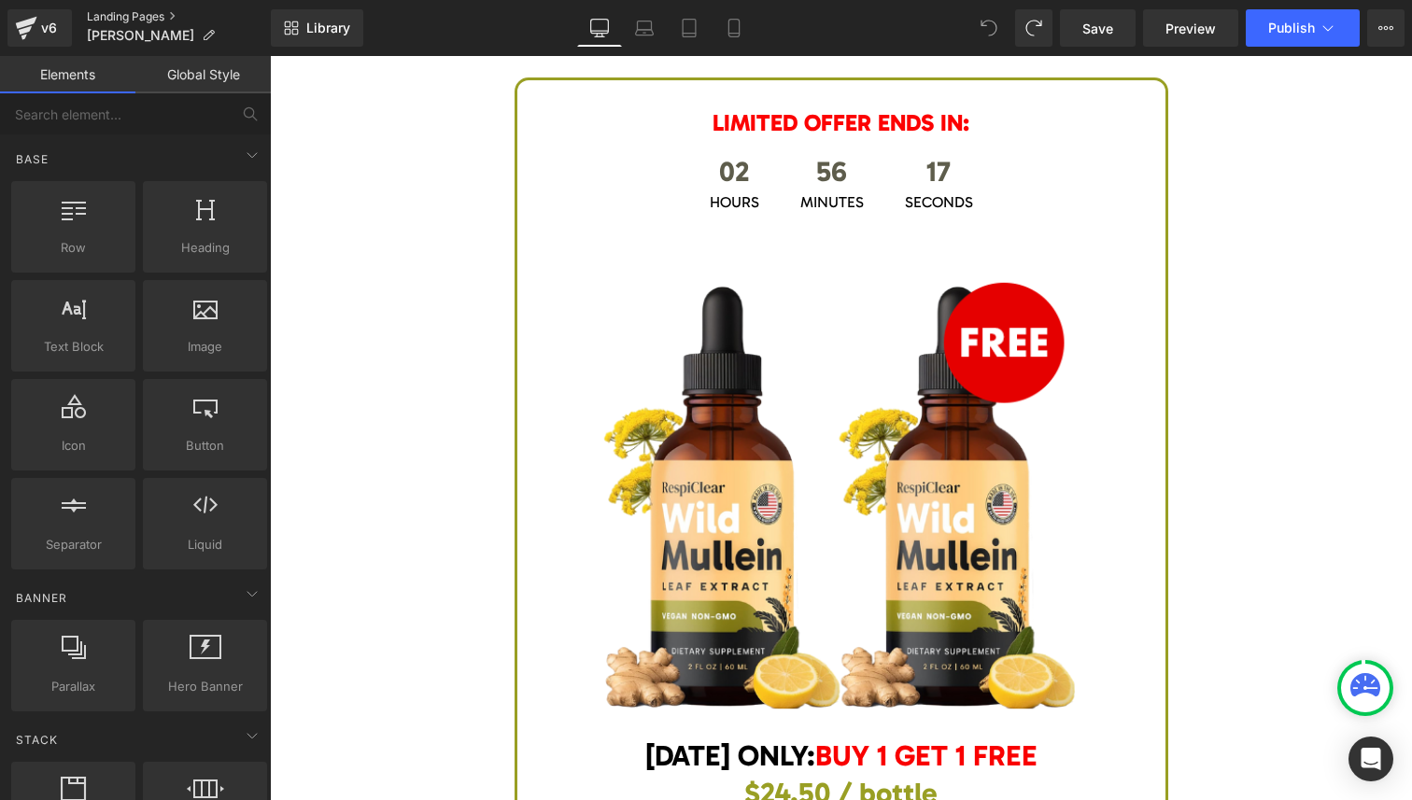
click at [133, 13] on link "Landing Pages" at bounding box center [179, 16] width 184 height 15
